Goal: Task Accomplishment & Management: Manage account settings

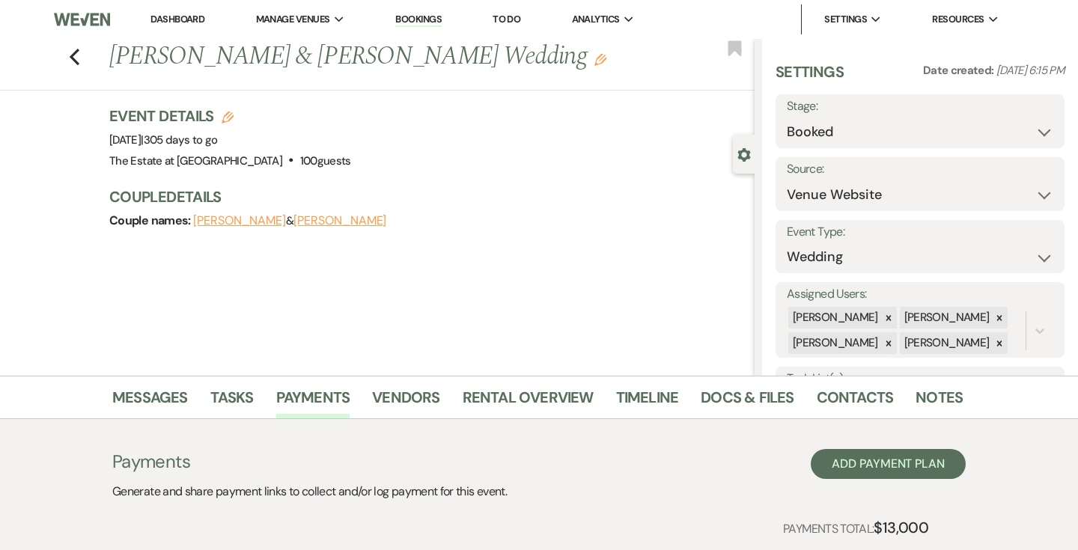
select select "5"
click at [291, 413] on link "Payments" at bounding box center [313, 402] width 74 height 33
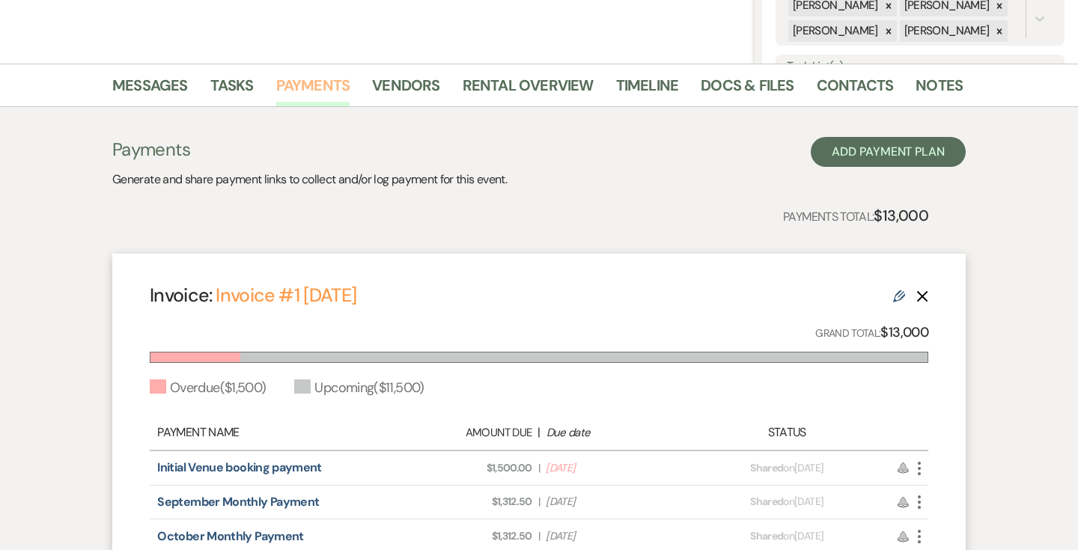
scroll to position [393, 0]
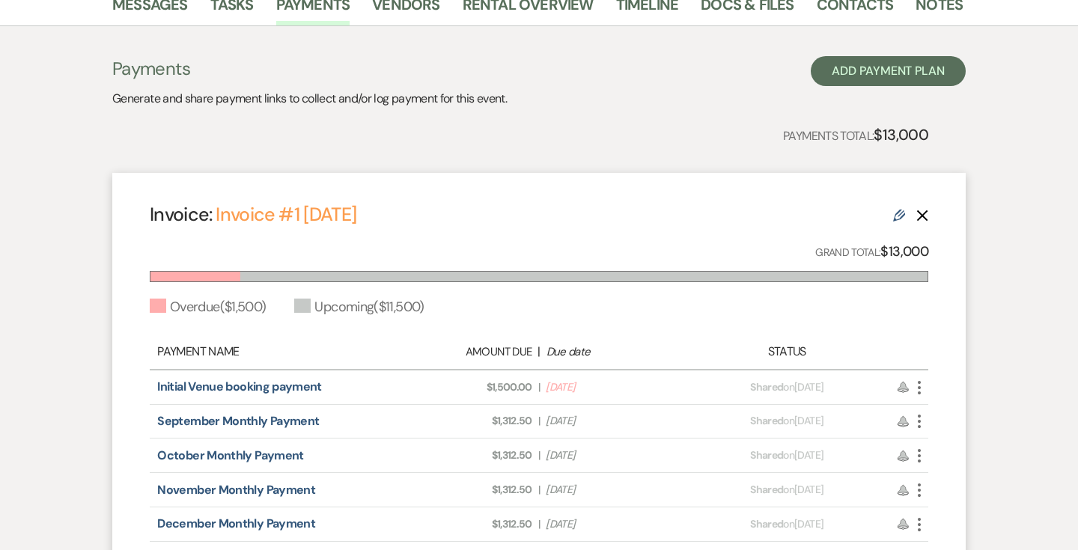
click at [917, 389] on icon "More" at bounding box center [920, 388] width 18 height 18
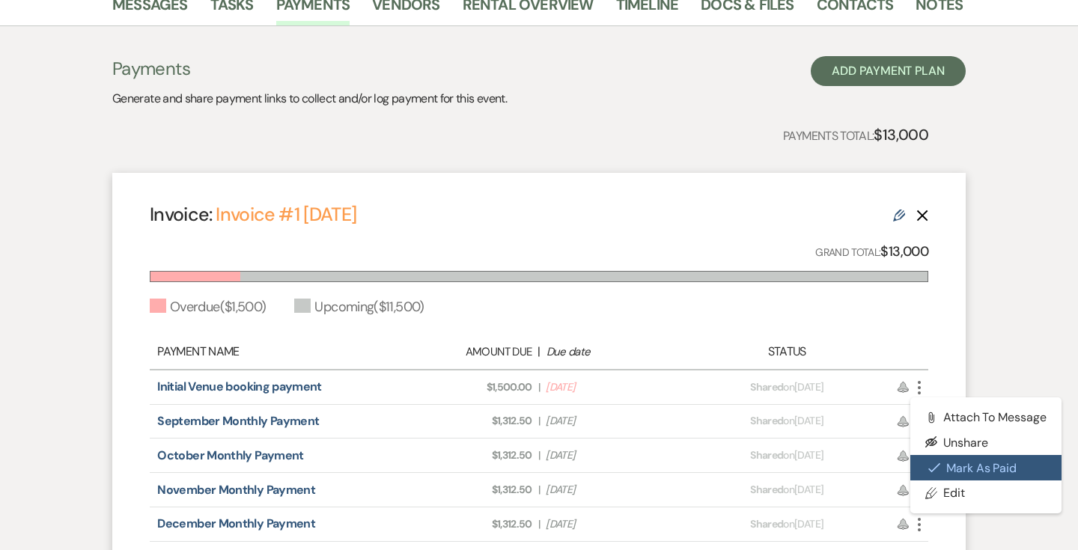
click at [943, 464] on button "Check [PERSON_NAME] [PERSON_NAME] as Paid" at bounding box center [986, 467] width 151 height 25
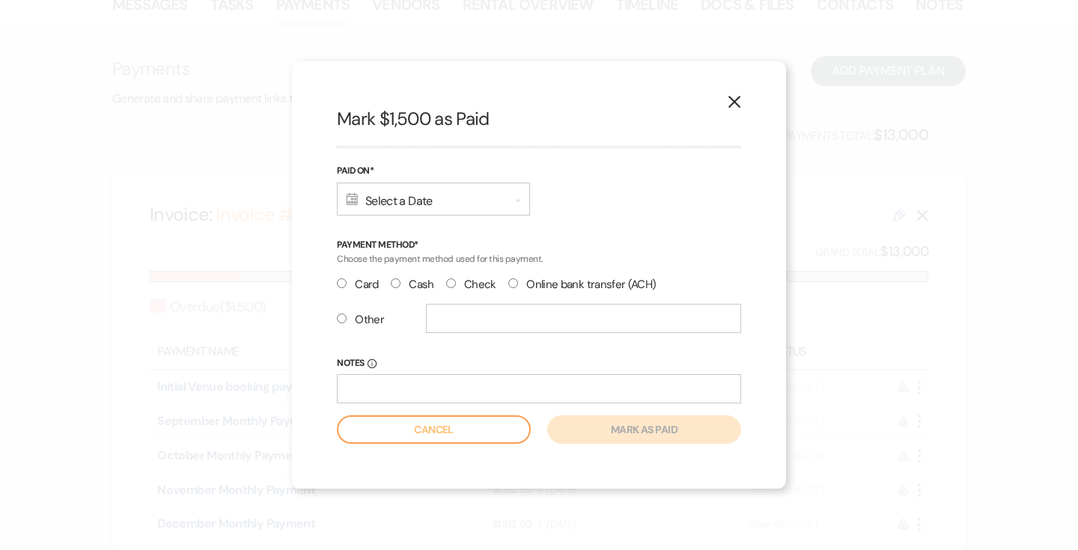
click at [449, 198] on div "Calendar Select a Date Expand" at bounding box center [433, 199] width 193 height 33
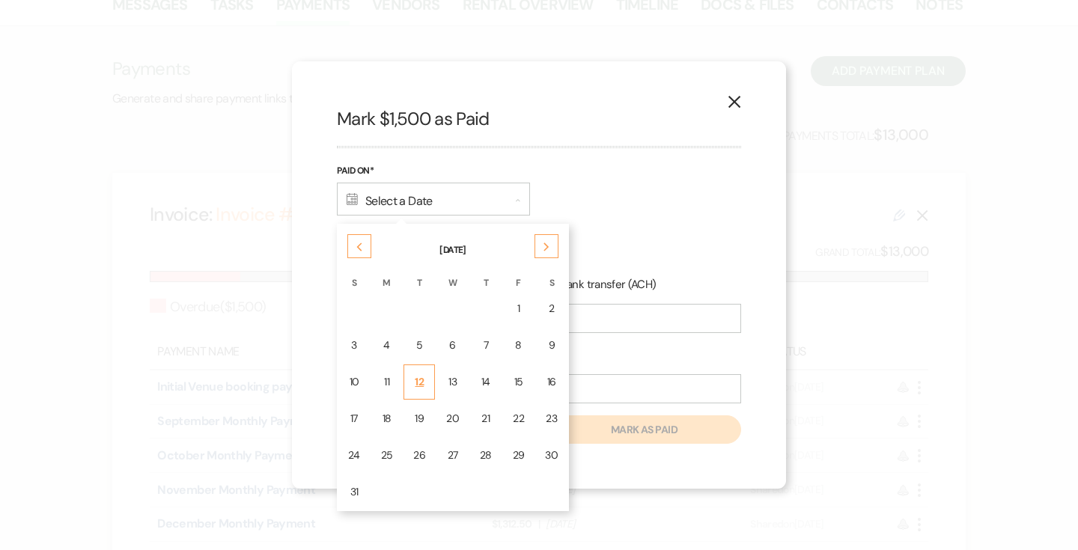
click at [413, 383] on div "12" at bounding box center [419, 382] width 12 height 16
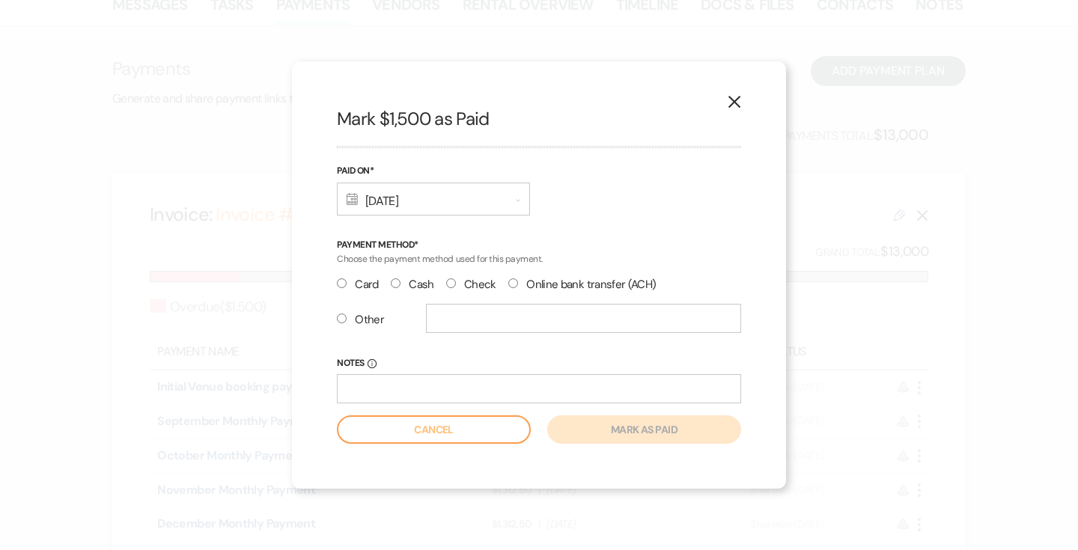
click at [363, 309] on div "Other" at bounding box center [539, 324] width 404 height 41
click at [363, 317] on label "Other" at bounding box center [360, 320] width 47 height 20
click at [347, 317] on input "Other" at bounding box center [342, 319] width 10 height 10
radio input "true"
click at [446, 318] on input "text" at bounding box center [583, 318] width 315 height 29
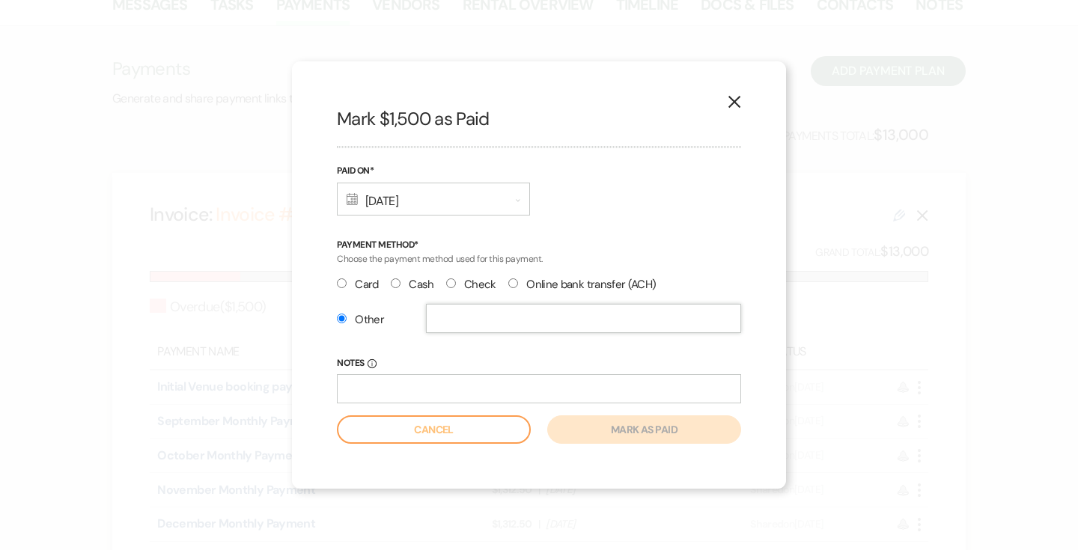
type input "S"
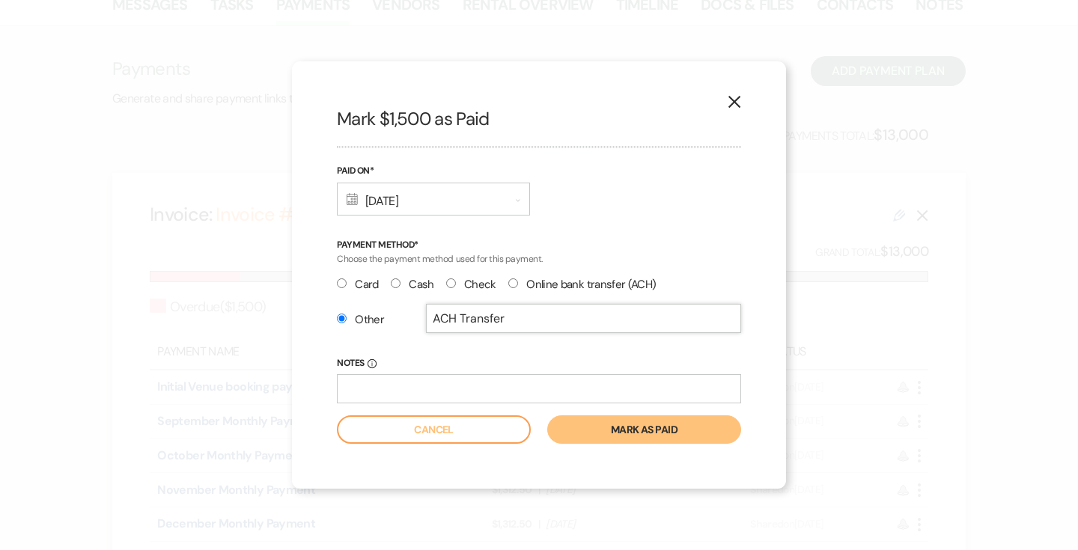
type input "ACH Transfer"
click at [647, 434] on button "Mark as paid" at bounding box center [644, 430] width 194 height 28
